Goal: Task Accomplishment & Management: Manage account settings

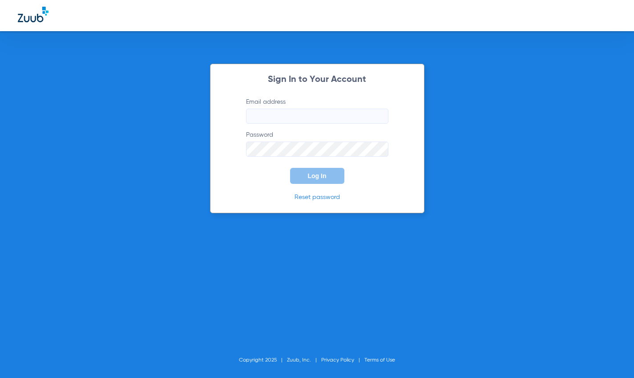
type input "[EMAIL_ADDRESS][DOMAIN_NAME]"
click at [313, 170] on button "Log In" at bounding box center [317, 176] width 54 height 16
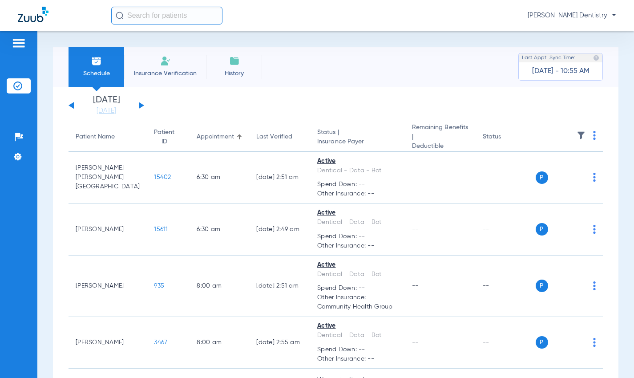
click at [11, 46] on div at bounding box center [19, 44] width 24 height 13
click at [14, 42] on img at bounding box center [19, 43] width 14 height 11
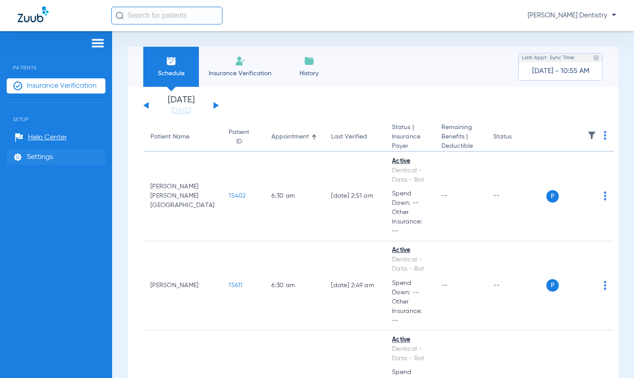
click at [41, 153] on span "Settings" at bounding box center [40, 157] width 26 height 9
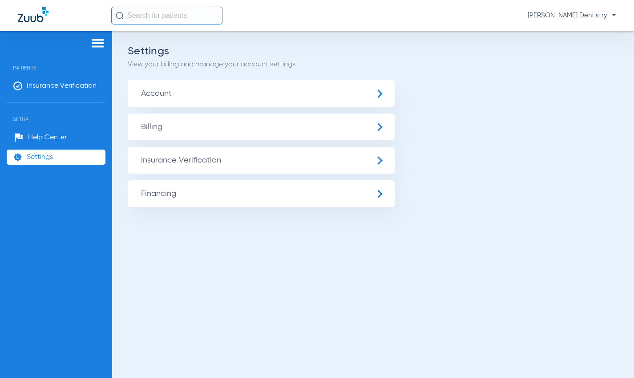
click at [218, 169] on span "Insurance Verification" at bounding box center [261, 160] width 267 height 27
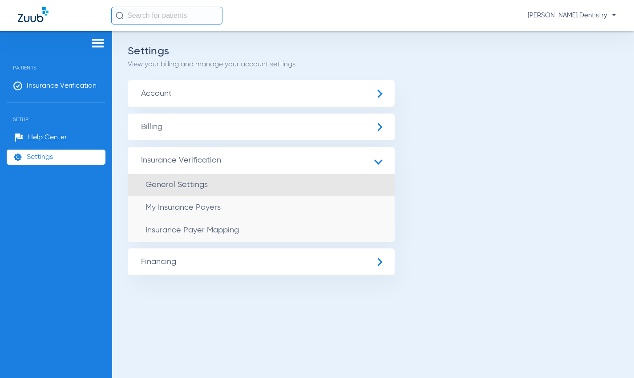
click at [212, 183] on li "General Settings" at bounding box center [261, 185] width 267 height 23
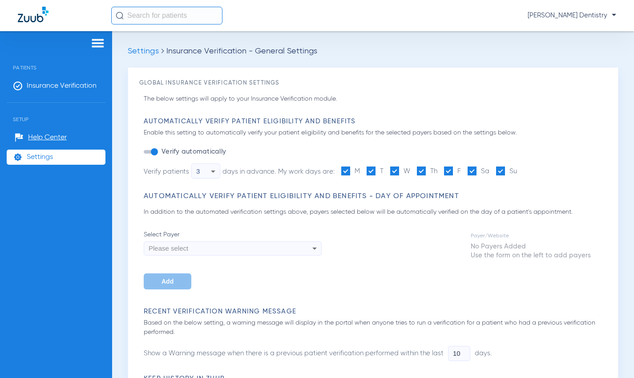
type input "1"
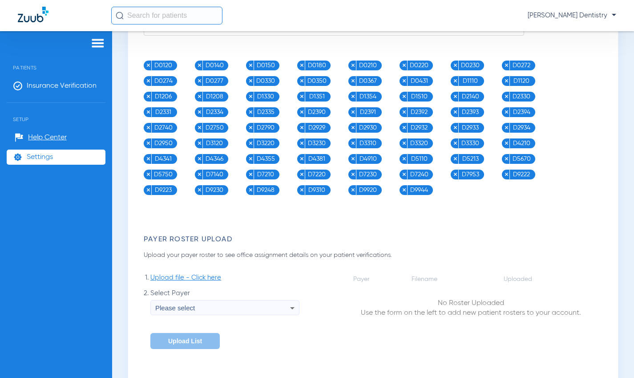
scroll to position [920, 0]
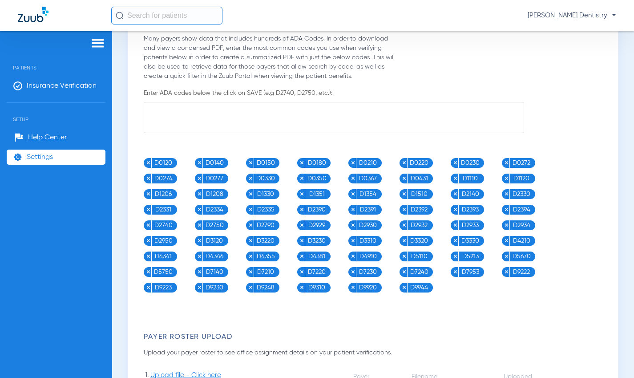
click at [201, 193] on img at bounding box center [199, 193] width 5 height 5
click at [301, 163] on img at bounding box center [302, 162] width 5 height 5
click at [150, 177] on img at bounding box center [148, 178] width 5 height 5
click at [252, 178] on img at bounding box center [250, 178] width 5 height 5
click at [249, 176] on img at bounding box center [250, 178] width 5 height 5
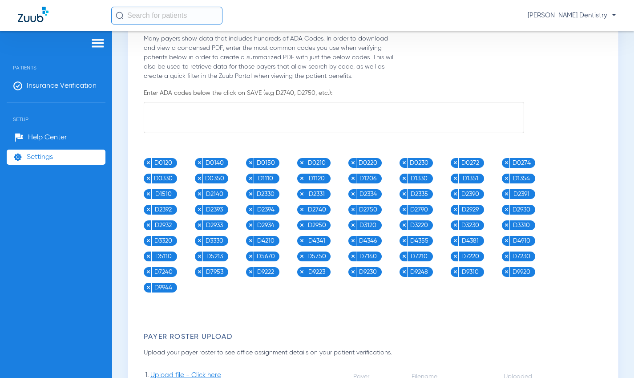
click at [506, 122] on textarea at bounding box center [334, 117] width 381 height 31
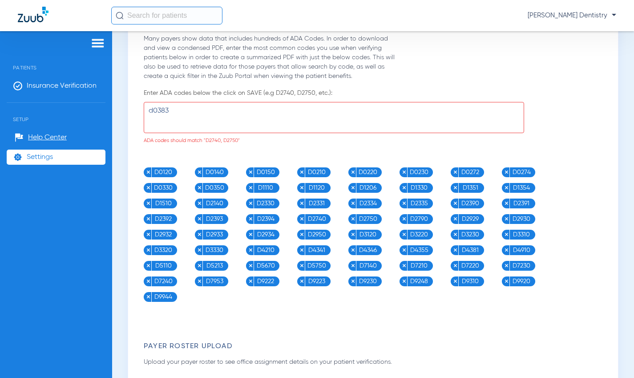
drag, startPoint x: 153, startPoint y: 111, endPoint x: 132, endPoint y: 105, distance: 22.3
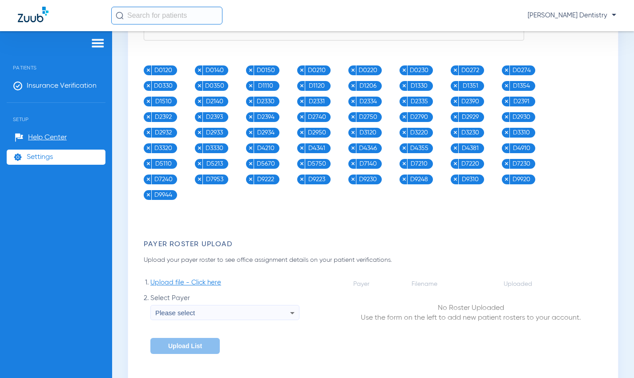
scroll to position [1098, 0]
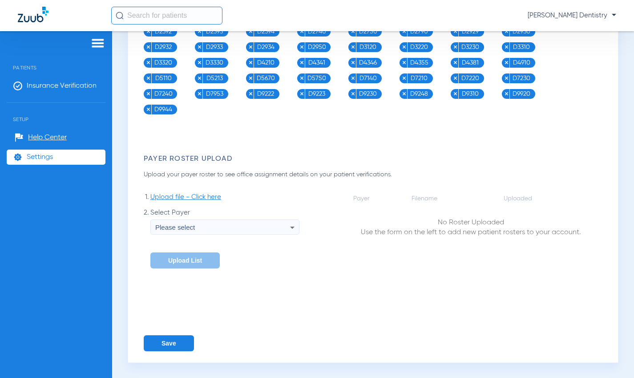
type textarea "D0383"
click at [167, 340] on button "Save" at bounding box center [169, 343] width 50 height 16
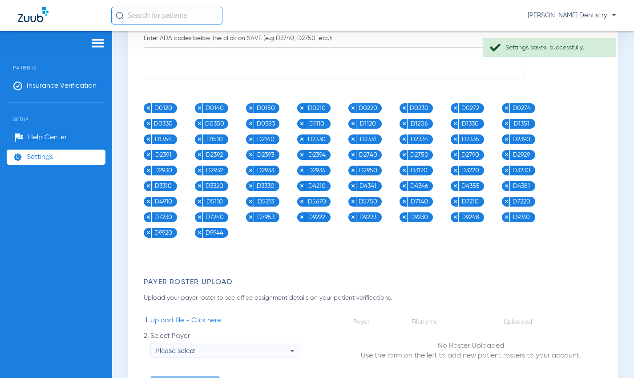
scroll to position [965, 0]
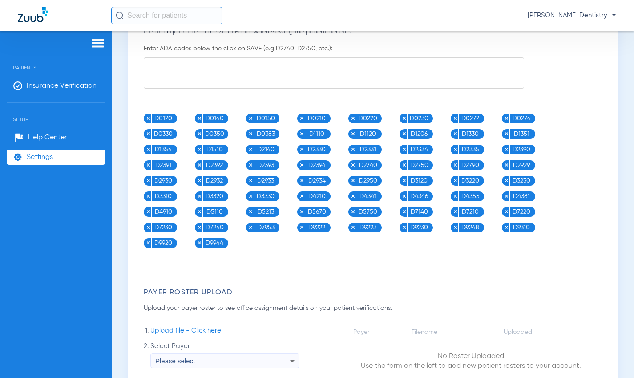
click at [250, 163] on img at bounding box center [250, 165] width 5 height 5
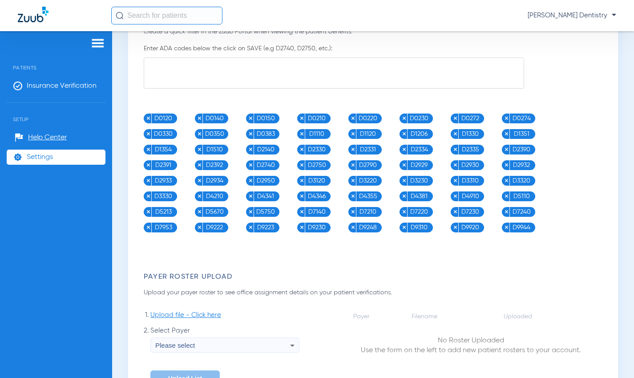
click at [507, 165] on img at bounding box center [506, 165] width 5 height 5
click at [353, 197] on img at bounding box center [353, 196] width 5 height 5
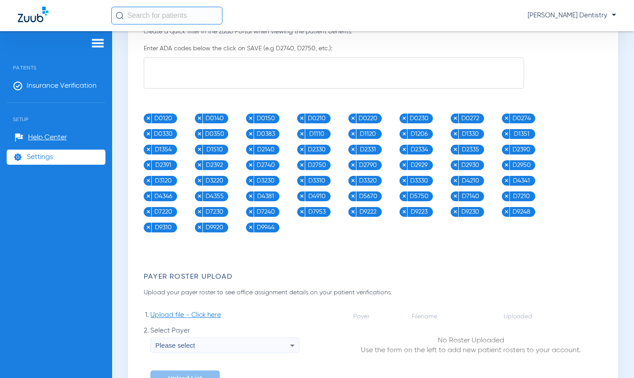
click at [353, 197] on img at bounding box center [353, 196] width 5 height 5
click at [235, 46] on p "Enter ADA codes below the click on SAVE (e.g D2740, D2750, etc.):" at bounding box center [376, 48] width 464 height 9
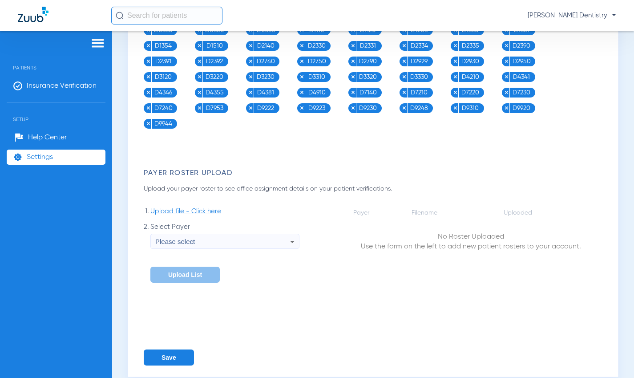
scroll to position [1083, 0]
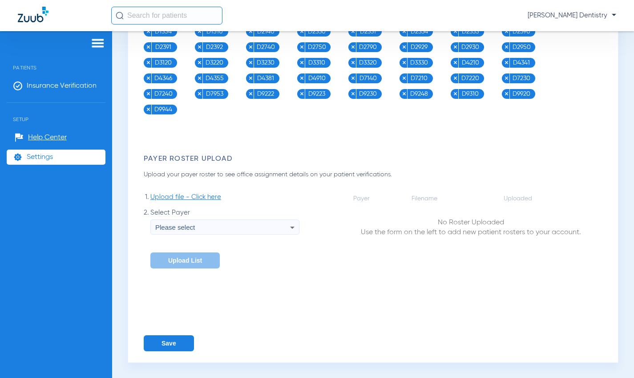
click at [163, 347] on button "Save" at bounding box center [169, 343] width 50 height 16
click at [235, 233] on div "Please select" at bounding box center [222, 227] width 135 height 15
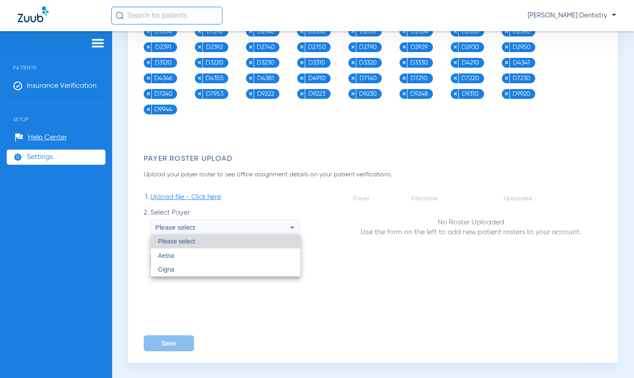
click at [233, 229] on div at bounding box center [317, 189] width 634 height 378
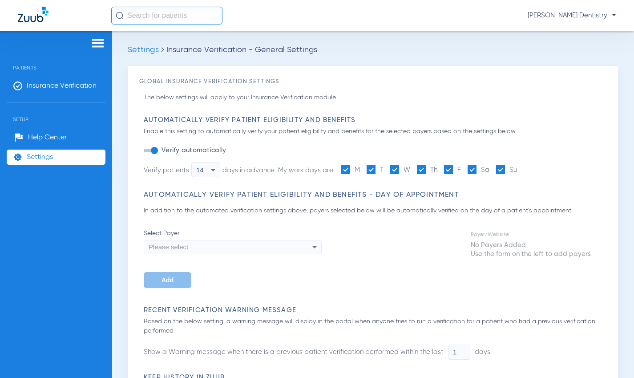
scroll to position [0, 0]
